Goal: Transaction & Acquisition: Purchase product/service

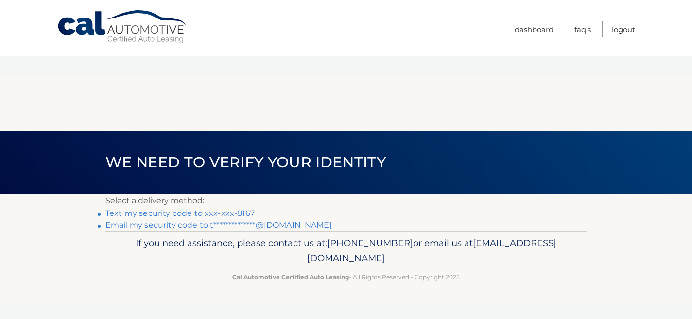
click at [239, 208] on link "Text my security code to xxx-xxx-8167" at bounding box center [179, 212] width 149 height 9
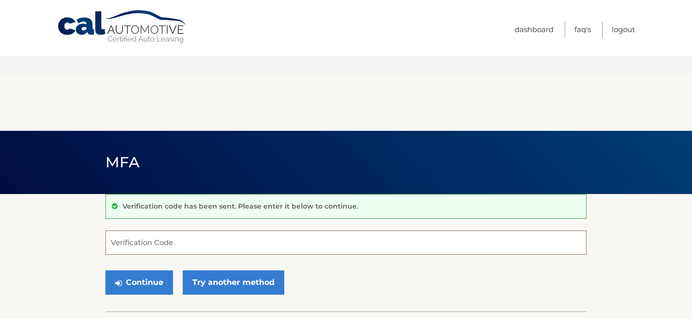
click at [235, 230] on input "Verification Code" at bounding box center [345, 242] width 481 height 24
type input "511381"
click at [144, 270] on button "Continue" at bounding box center [139, 282] width 68 height 24
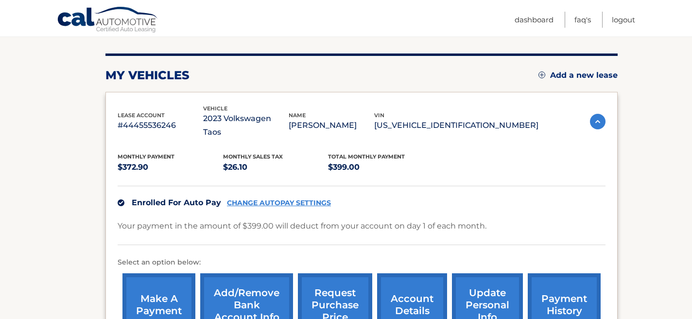
scroll to position [233, 0]
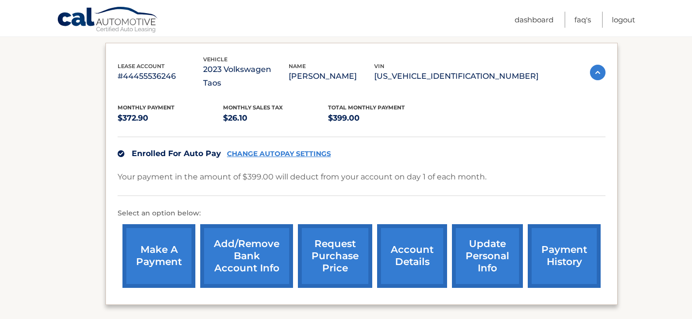
click at [146, 224] on link "make a payment" at bounding box center [158, 256] width 73 height 64
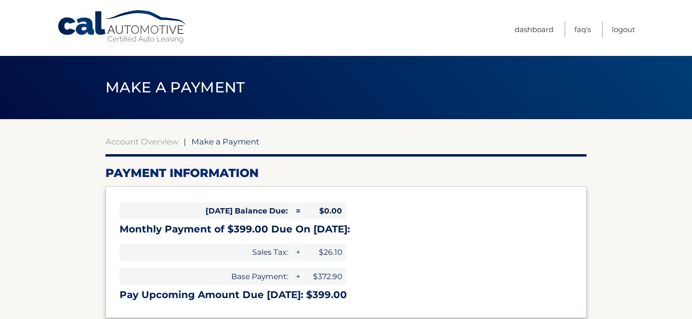
select select "OThkMTg4NjItOTNlOC00MDliLWI3MTItMzQyZTQxYTIxNzdk"
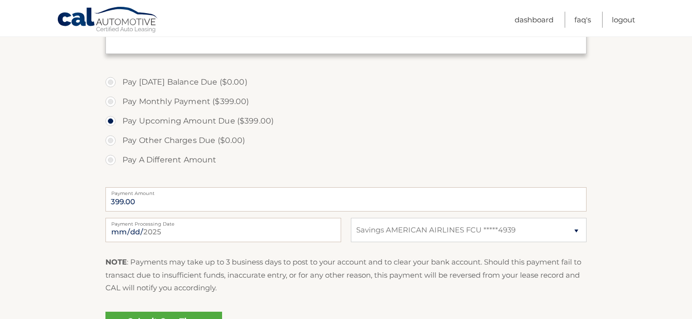
scroll to position [261, 0]
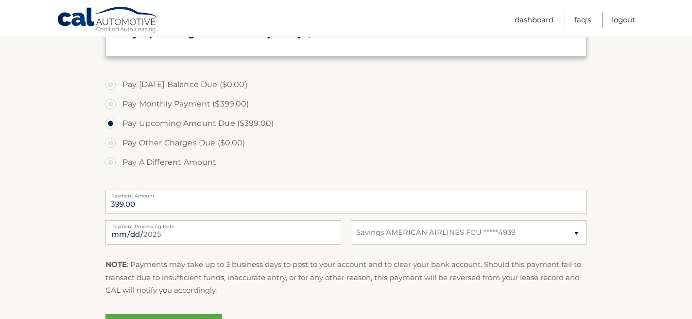
click at [112, 144] on label "Pay Other Charges Due ($0.00)" at bounding box center [345, 142] width 481 height 19
click at [112, 143] on label "Pay Other Charges Due ($0.00)" at bounding box center [345, 142] width 481 height 19
click at [110, 103] on label "Pay Monthly Payment ($399.00)" at bounding box center [345, 103] width 481 height 19
click at [110, 103] on input "Pay Monthly Payment ($399.00)" at bounding box center [114, 102] width 10 height 16
radio input "true"
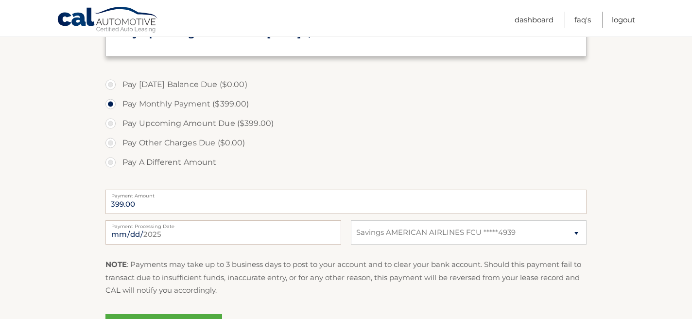
click at [111, 140] on label "Pay Other Charges Due ($0.00)" at bounding box center [345, 142] width 481 height 19
click at [111, 85] on label "Pay Today's Balance Due ($0.00)" at bounding box center [345, 84] width 481 height 19
click at [111, 123] on label "Pay Upcoming Amount Due ($399.00)" at bounding box center [345, 123] width 481 height 19
click at [111, 123] on input "Pay Upcoming Amount Due ($399.00)" at bounding box center [114, 122] width 10 height 16
radio input "true"
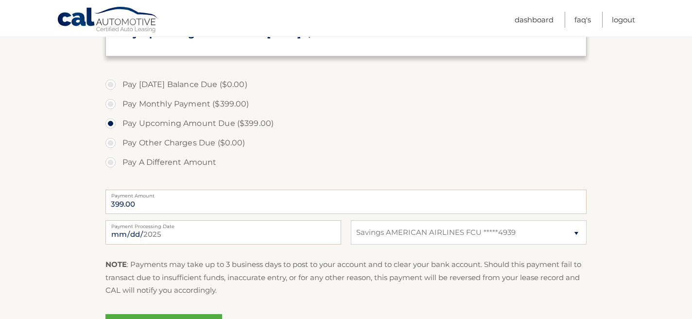
scroll to position [272, 0]
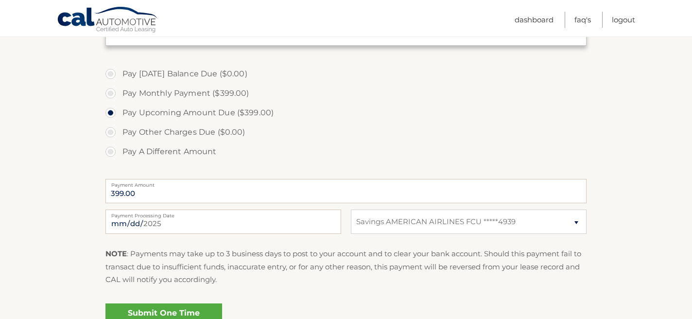
click at [112, 152] on label "Pay A Different Amount" at bounding box center [345, 151] width 481 height 19
click at [112, 152] on input "Pay A Different Amount" at bounding box center [114, 150] width 10 height 16
radio input "true"
type input "798.00"
click at [73, 209] on section "Account Overview | Make a Payment Payment Information Today's Balance Due: = $0…" at bounding box center [346, 97] width 692 height 501
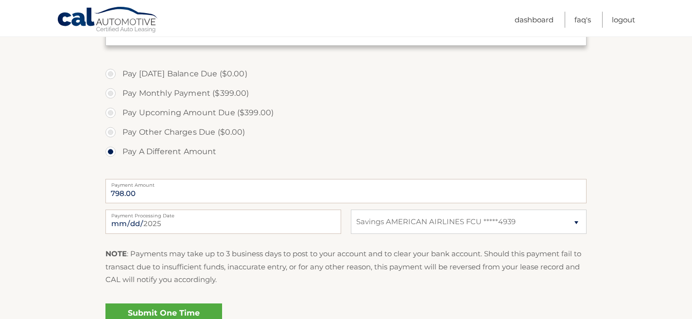
click at [171, 311] on link "Submit One Time Payment" at bounding box center [163, 318] width 117 height 31
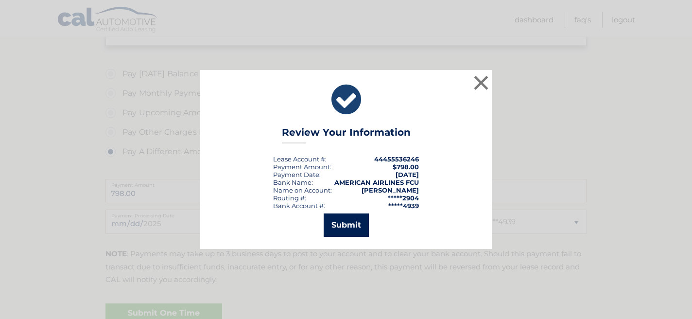
click at [347, 222] on button "Submit" at bounding box center [346, 224] width 45 height 23
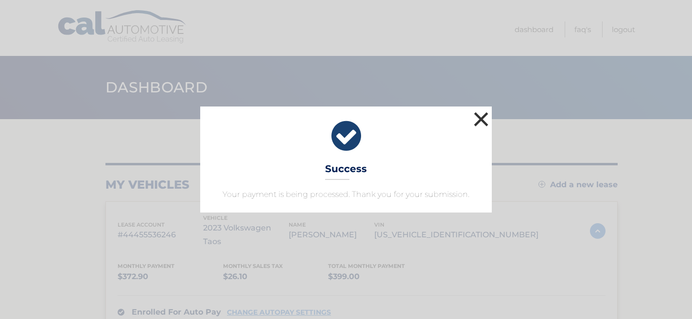
click at [482, 121] on button "×" at bounding box center [480, 118] width 19 height 19
